Goal: Navigation & Orientation: Find specific page/section

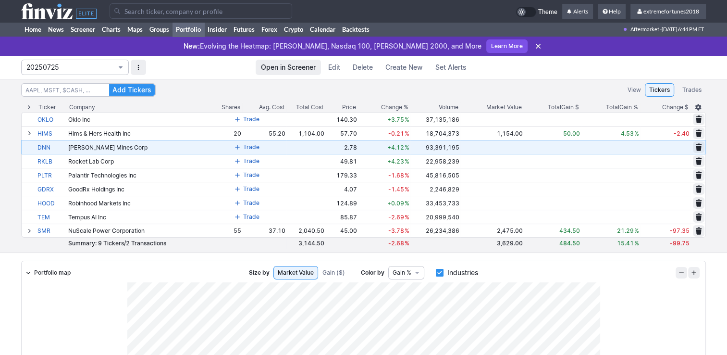
click at [93, 65] on span "20250725" at bounding box center [69, 67] width 87 height 10
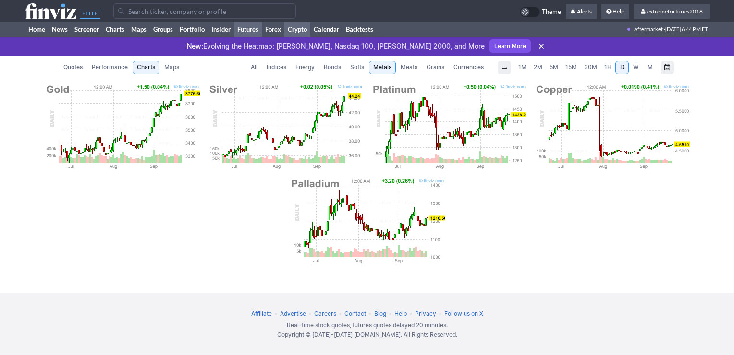
click at [290, 25] on link "Crypto" at bounding box center [297, 29] width 26 height 14
